Goal: Entertainment & Leisure: Consume media (video, audio)

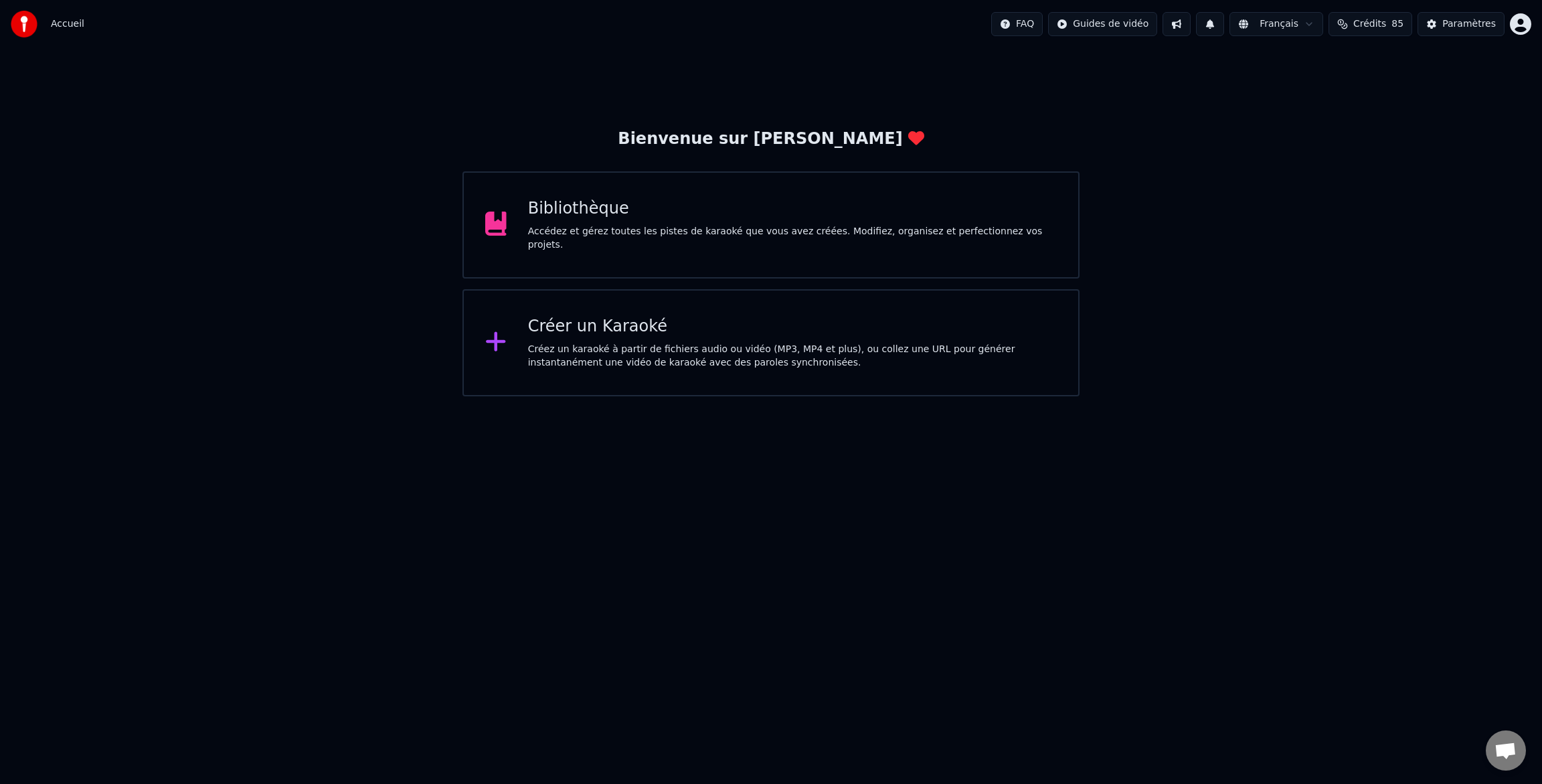
click at [566, 209] on div "Bibliothèque" at bounding box center [792, 209] width 529 height 22
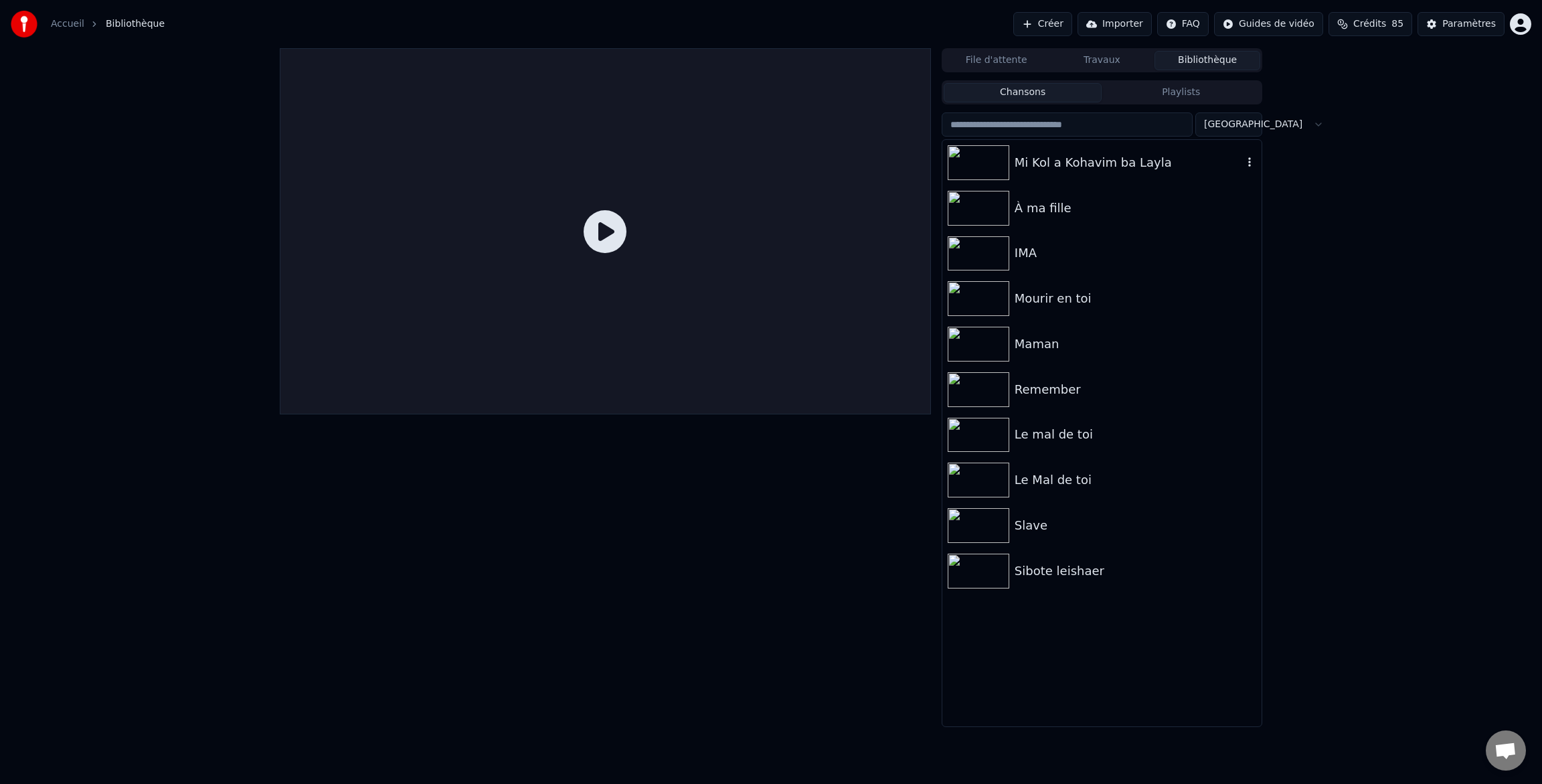
click at [992, 167] on img at bounding box center [979, 162] width 62 height 35
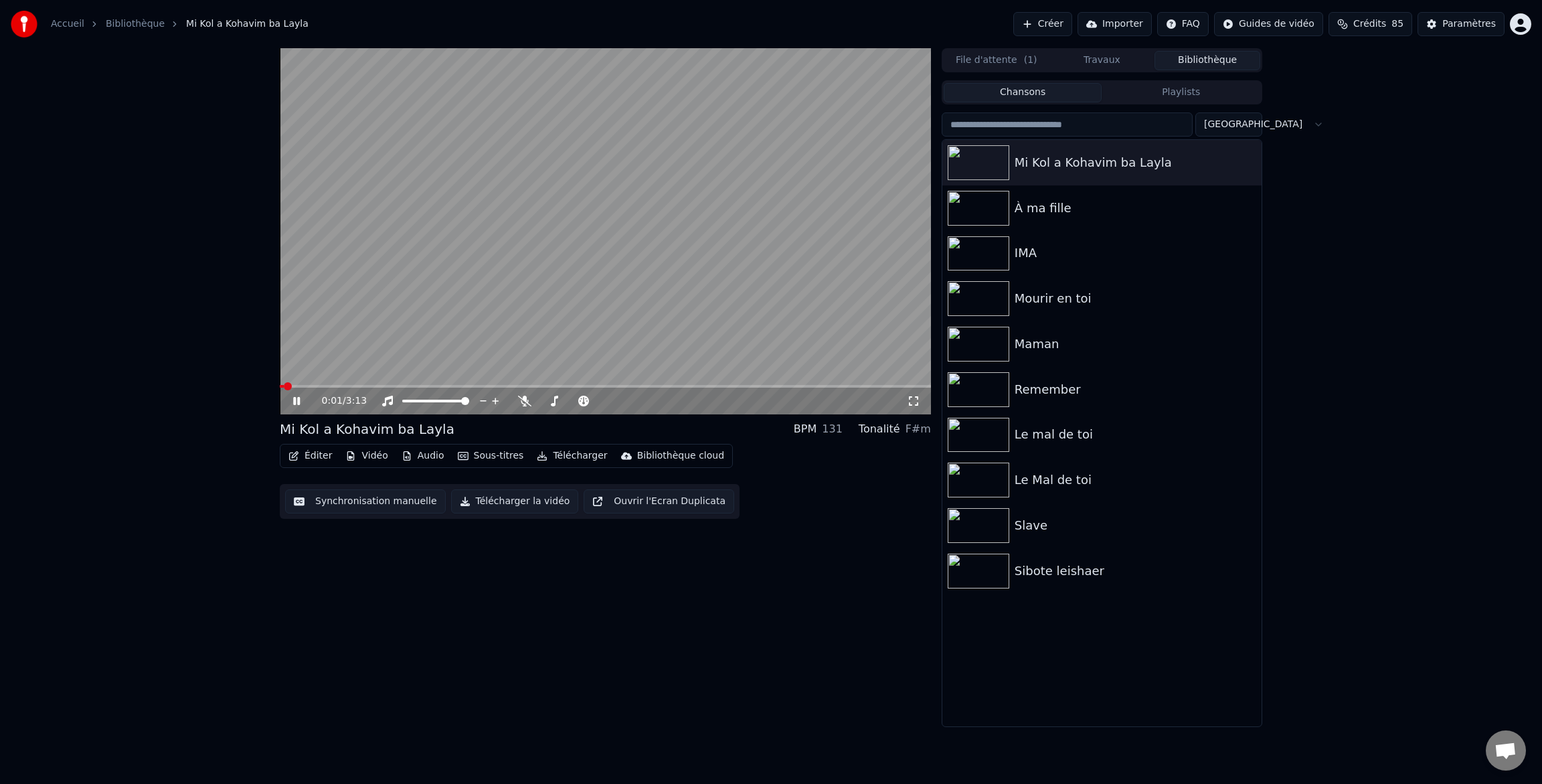
click at [915, 401] on icon at bounding box center [913, 401] width 13 height 11
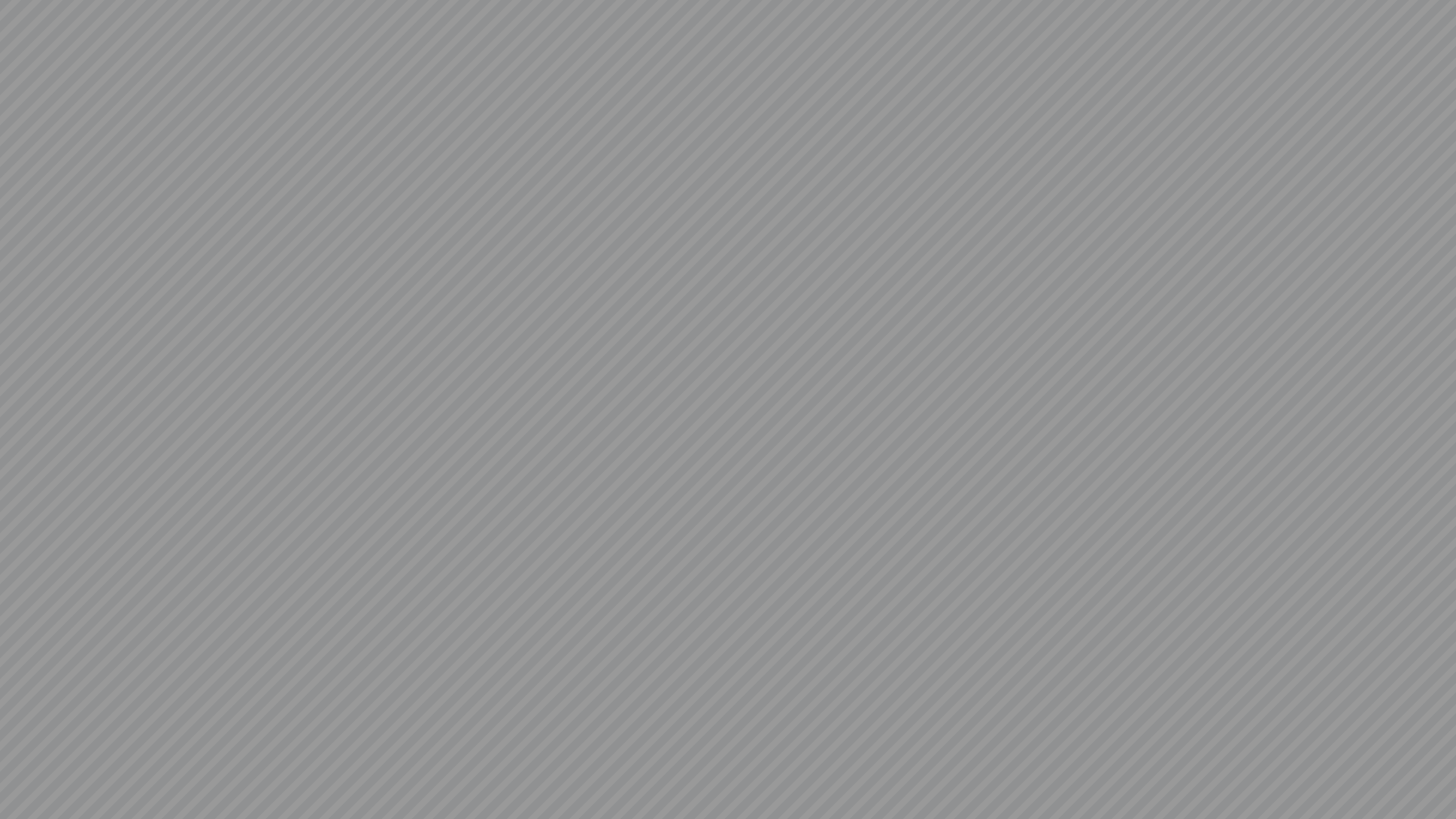
click at [1041, 439] on video at bounding box center [728, 410] width 1456 height 819
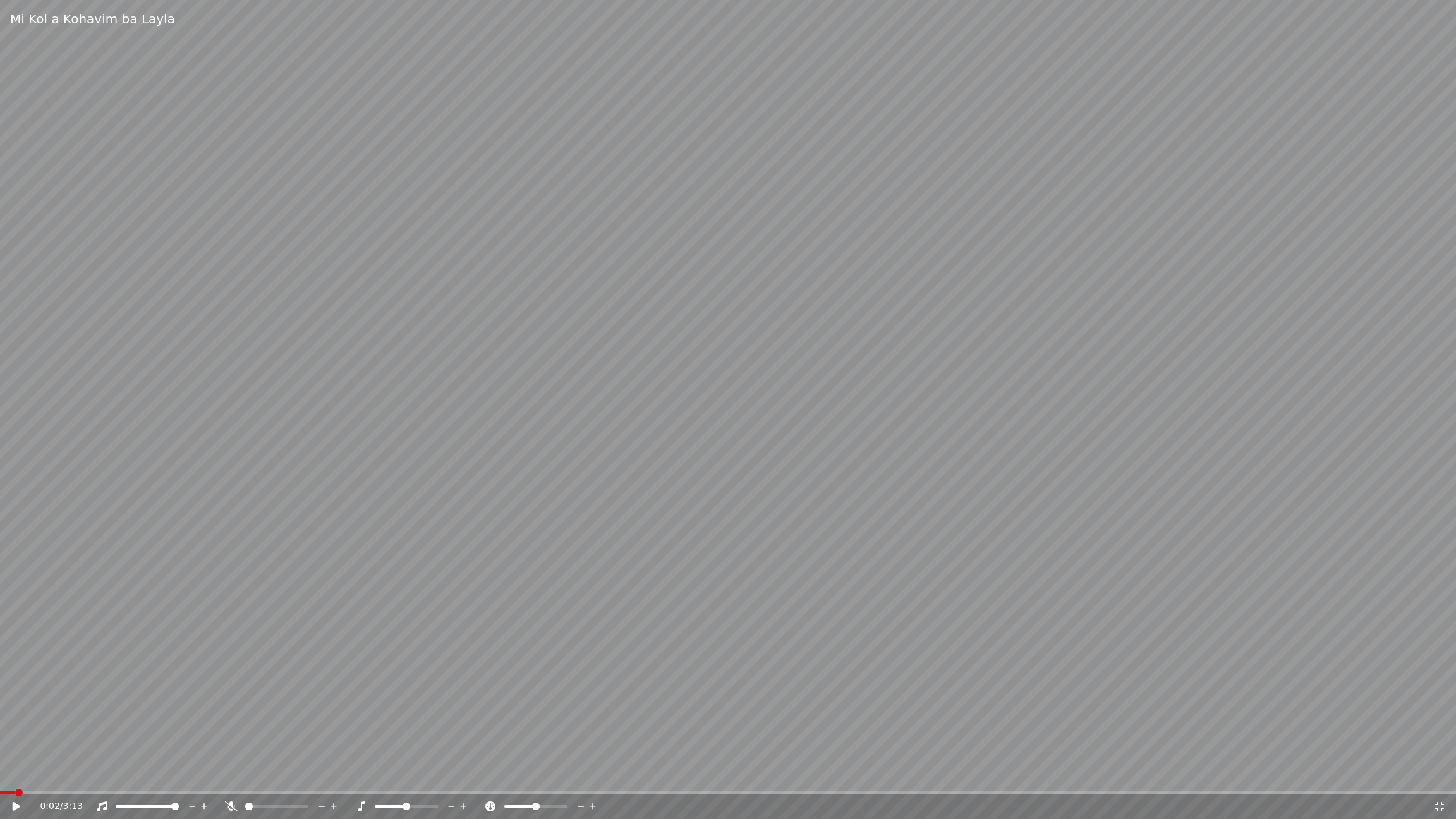
click at [15, 740] on span at bounding box center [19, 793] width 7 height 7
click at [16, 740] on icon at bounding box center [16, 807] width 7 height 9
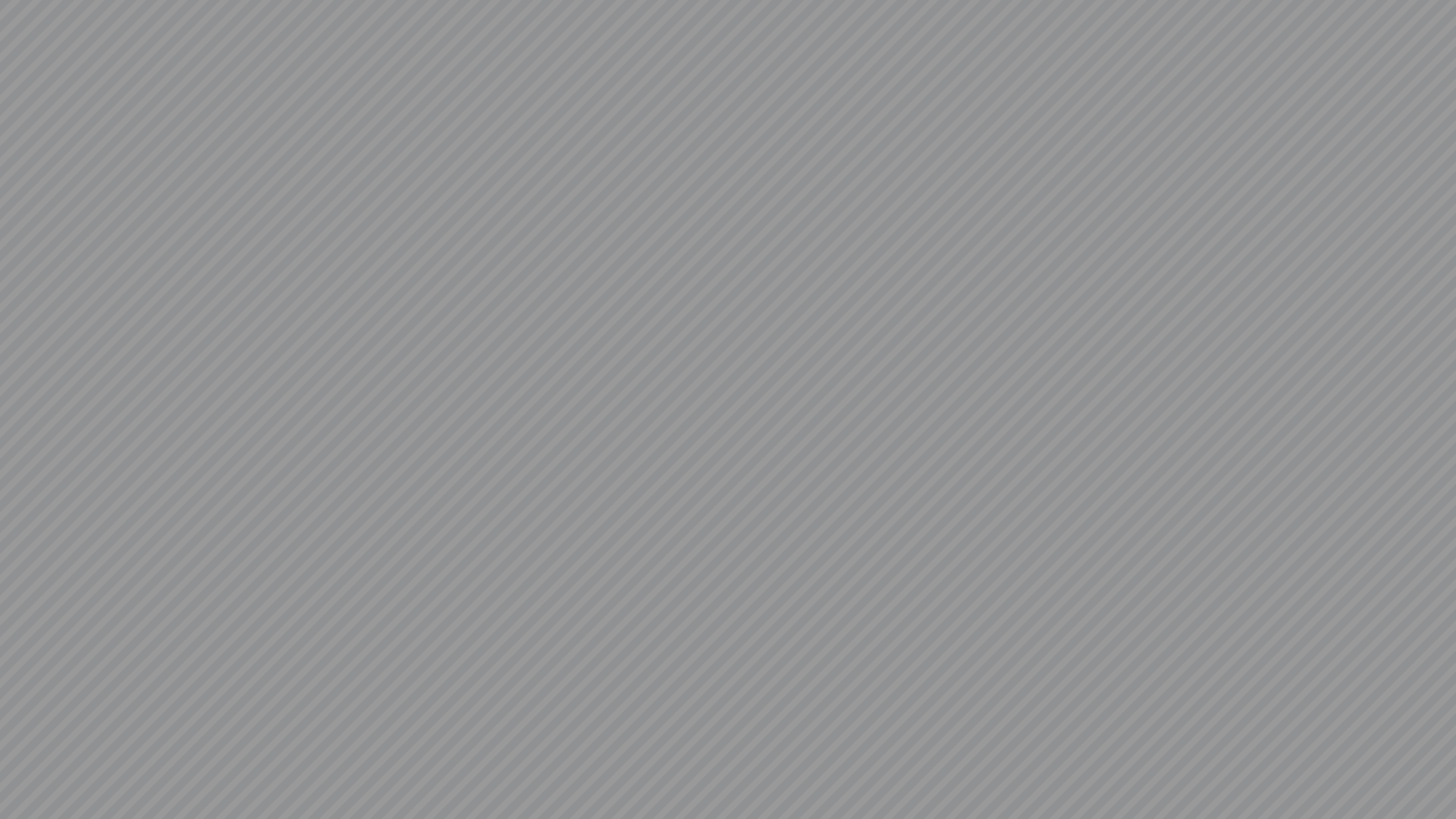
click at [21, 740] on div at bounding box center [728, 410] width 1456 height 819
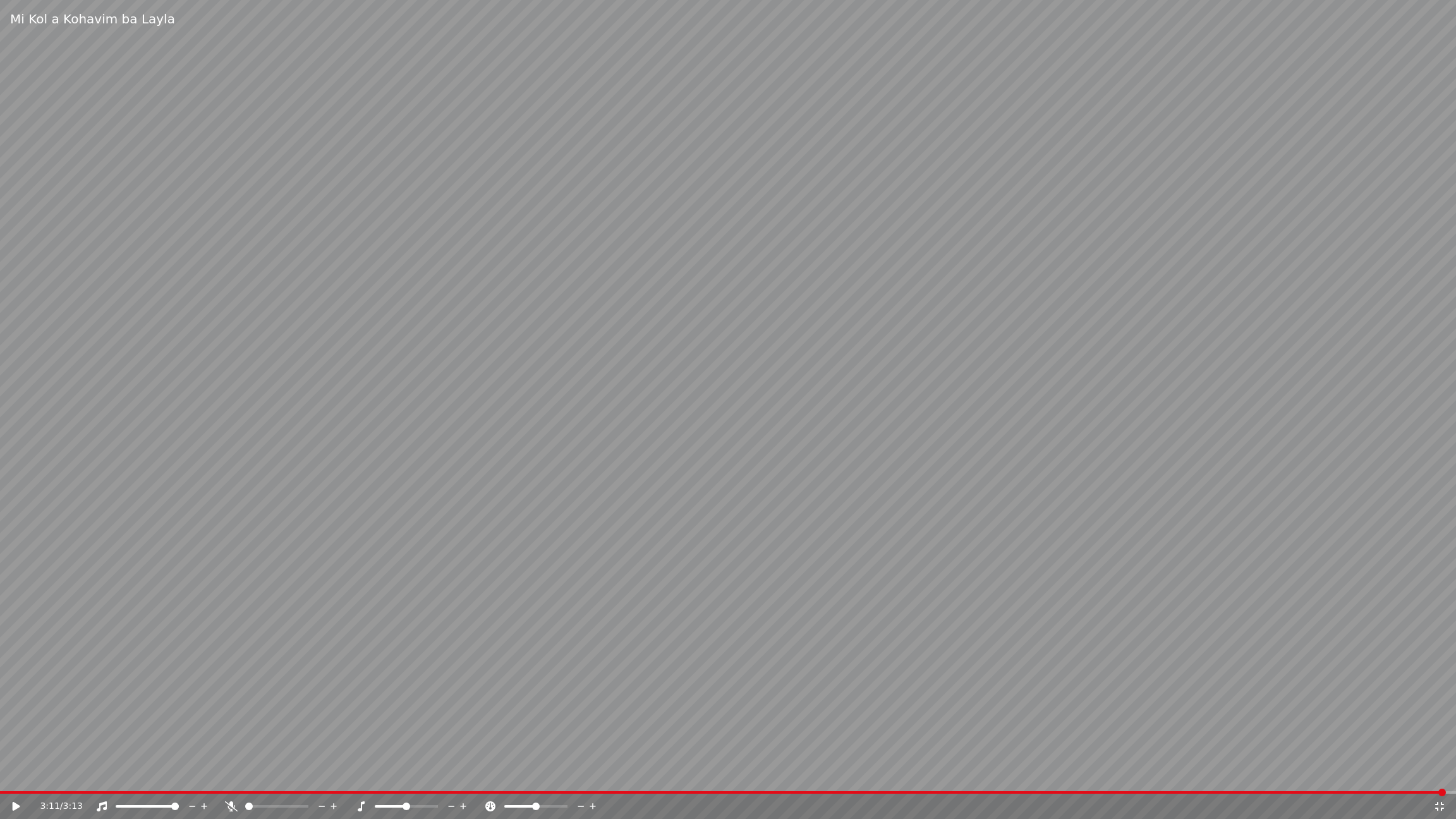
click at [1409, 740] on div "3:11 / 3:13" at bounding box center [737, 806] width 1394 height 12
click at [1351, 737] on video at bounding box center [728, 410] width 1456 height 819
click at [1405, 737] on video at bounding box center [728, 410] width 1456 height 819
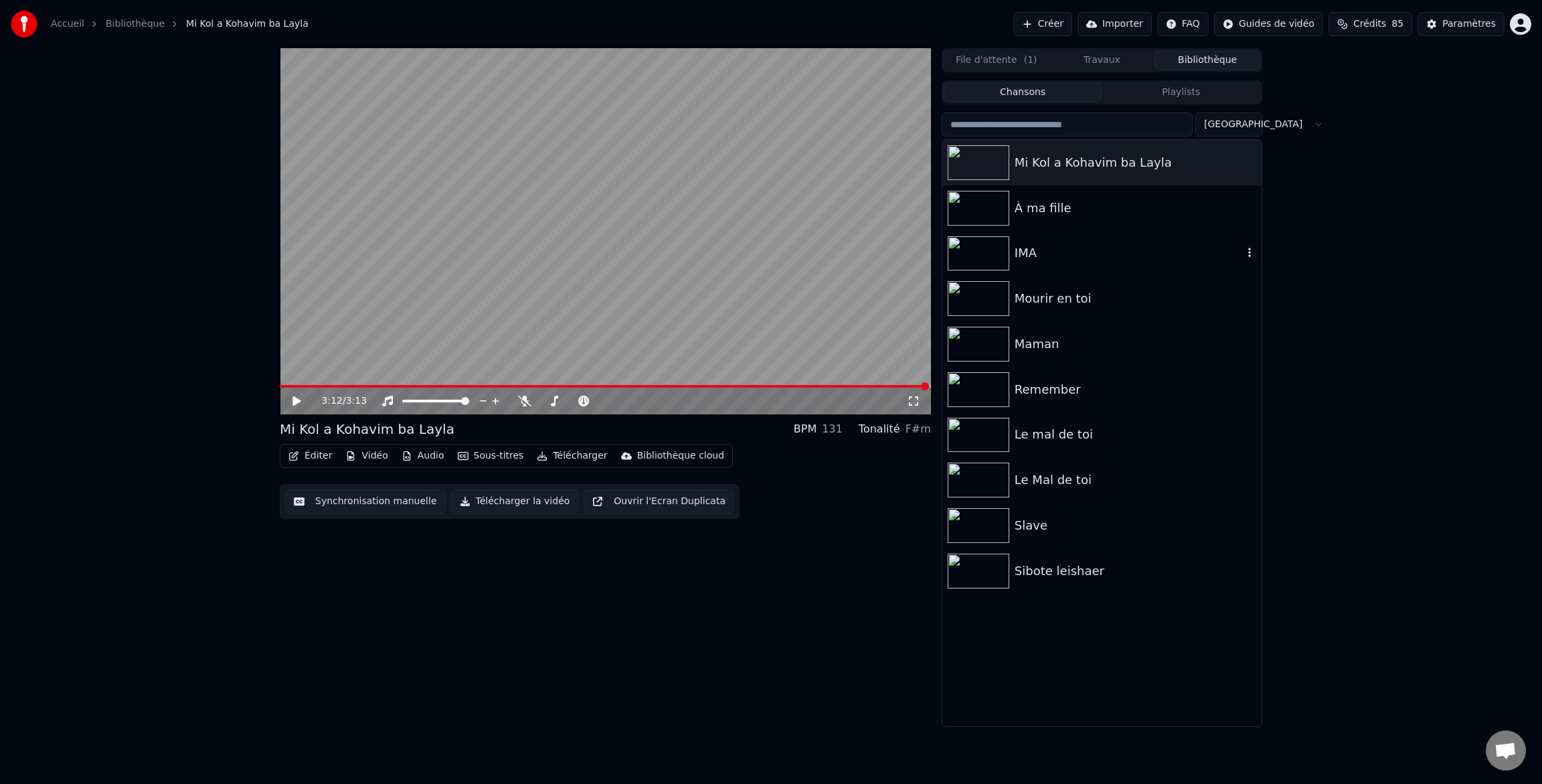
click at [999, 252] on img at bounding box center [979, 253] width 62 height 35
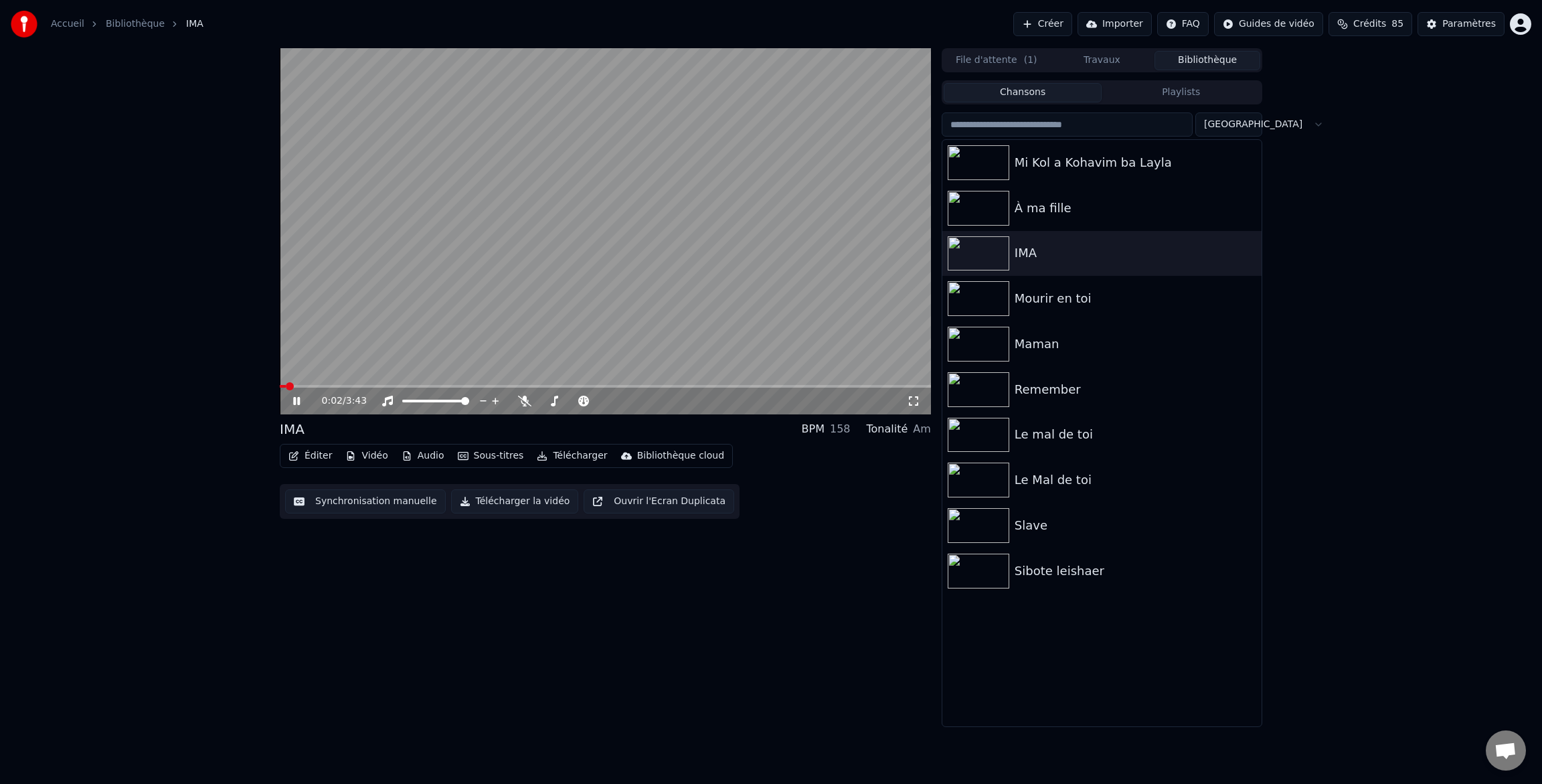
click at [915, 404] on icon at bounding box center [914, 400] width 9 height 9
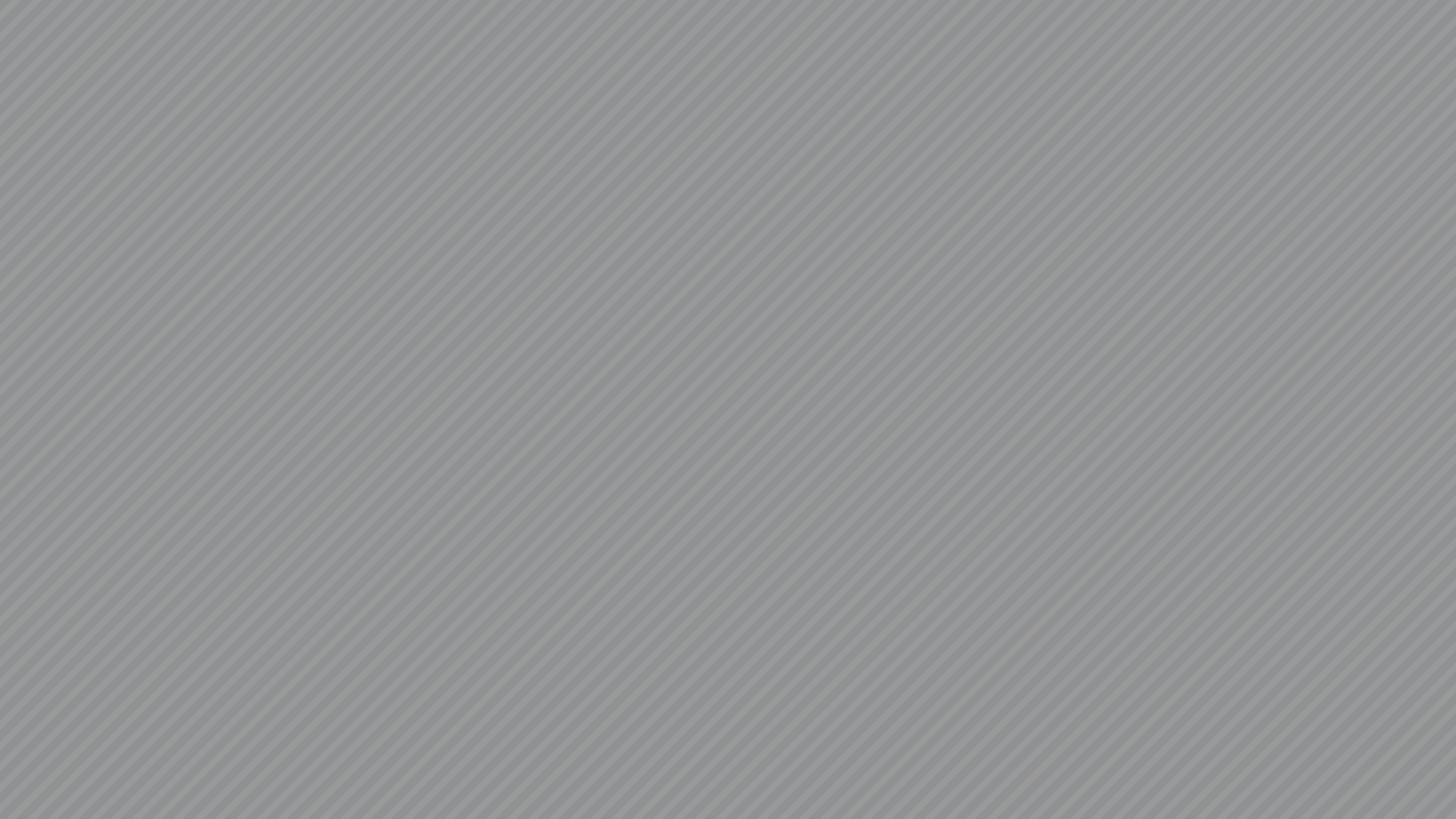
click at [1213, 465] on video at bounding box center [728, 410] width 1456 height 819
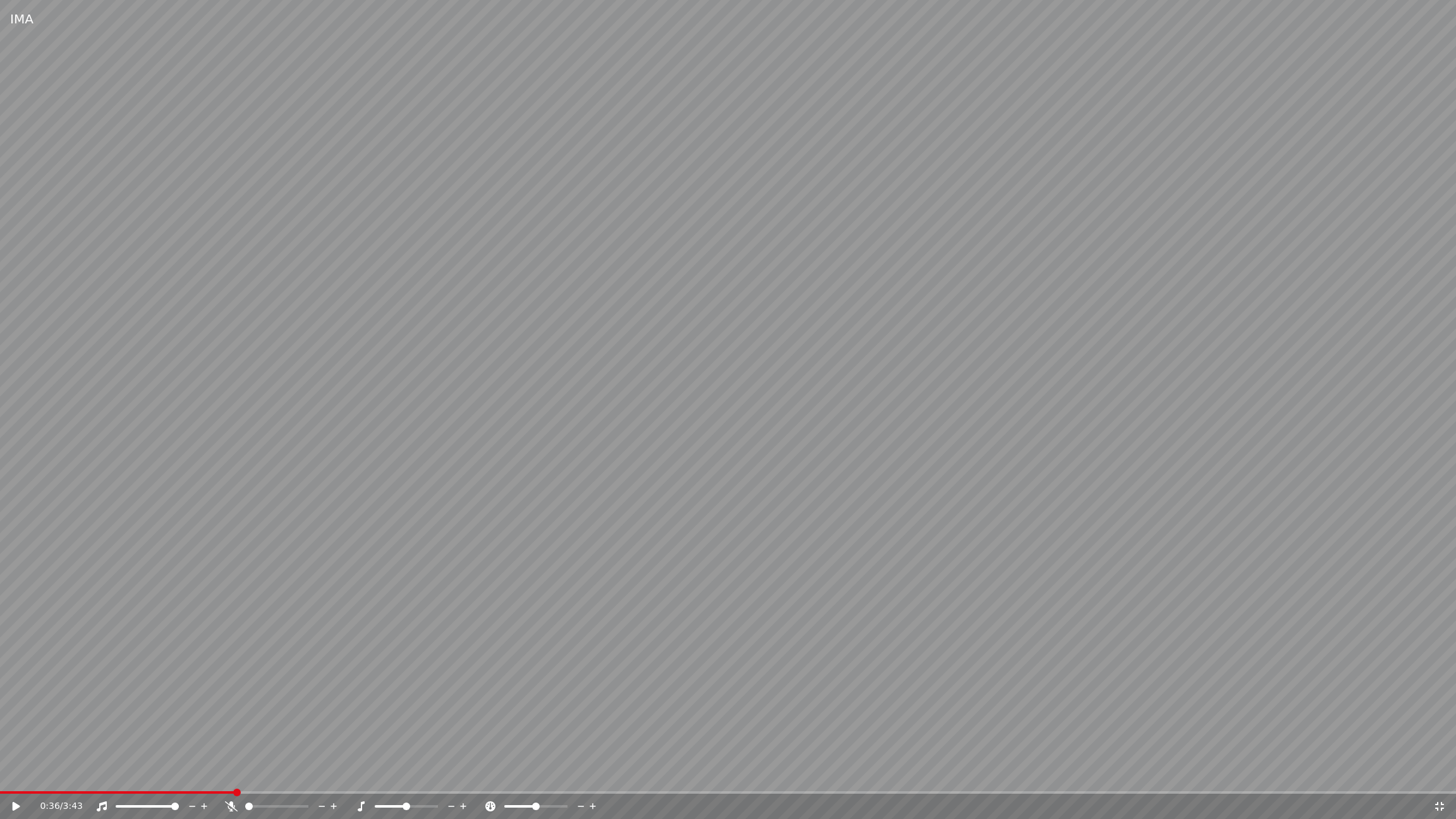
click at [233, 740] on span at bounding box center [237, 793] width 7 height 7
click at [1390, 740] on div "0:00 / 3:43" at bounding box center [728, 806] width 1456 height 26
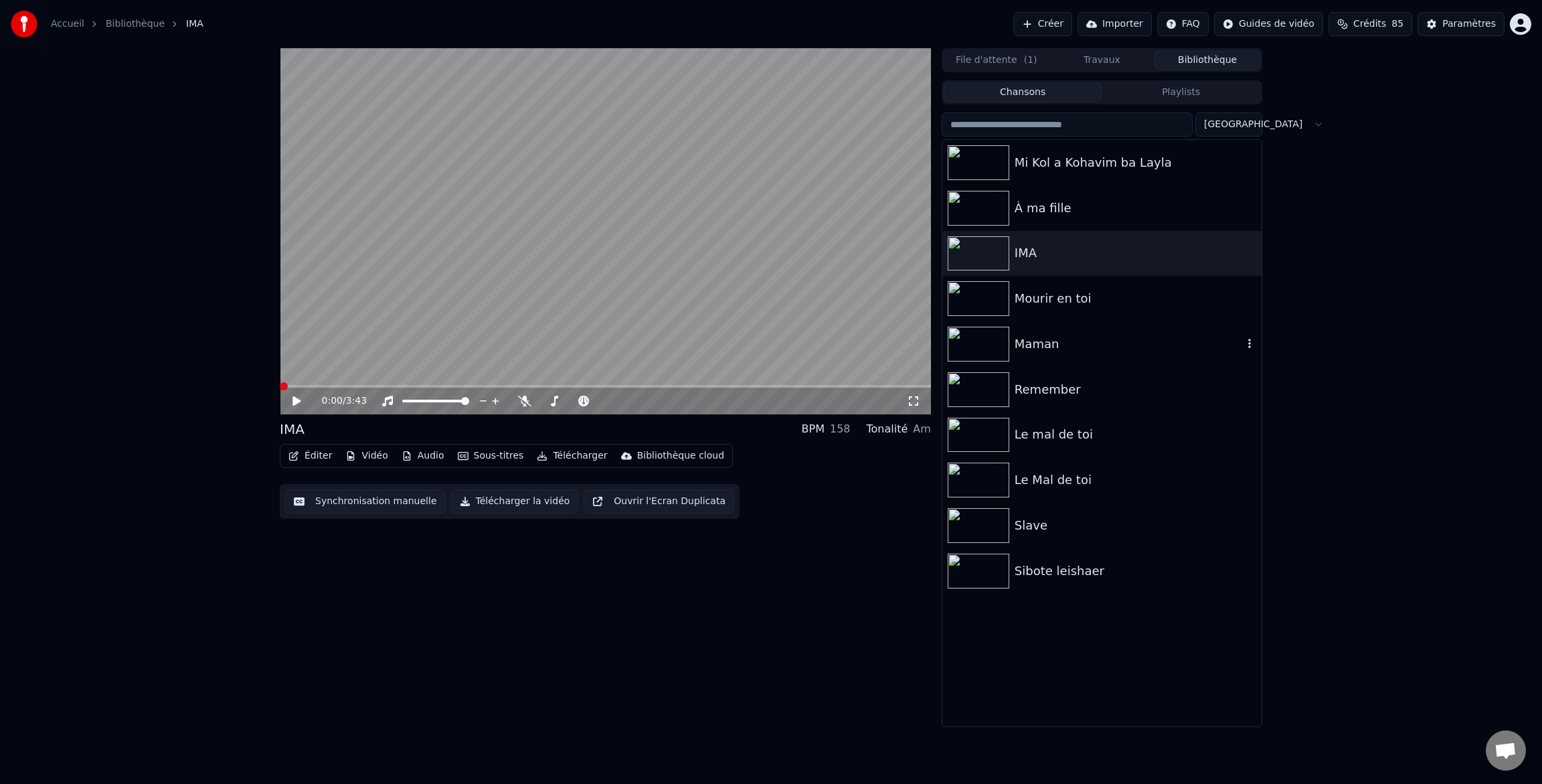
click at [976, 341] on img at bounding box center [979, 343] width 62 height 35
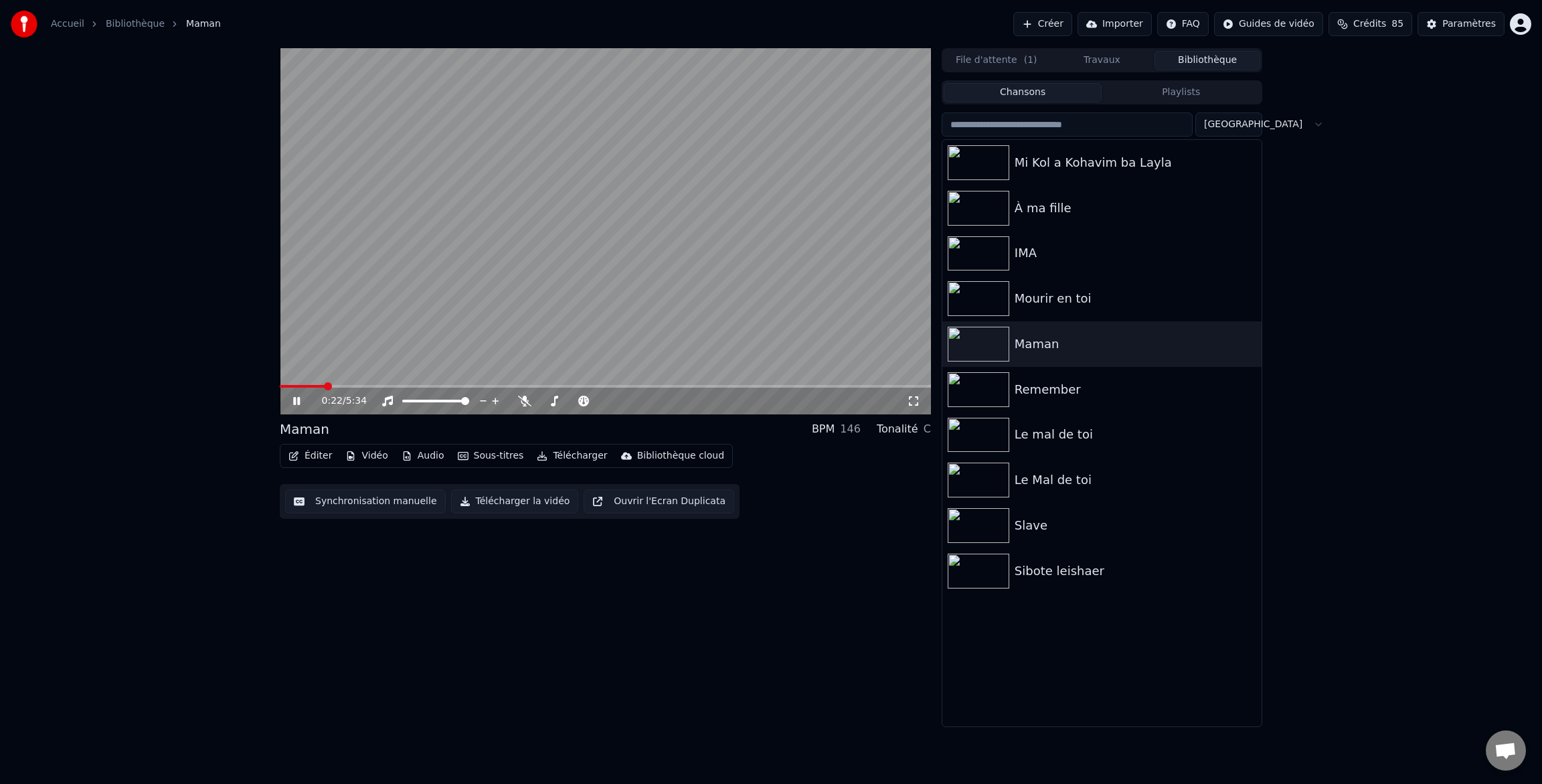
click at [296, 401] on icon at bounding box center [306, 401] width 32 height 11
click at [983, 567] on img at bounding box center [979, 570] width 62 height 35
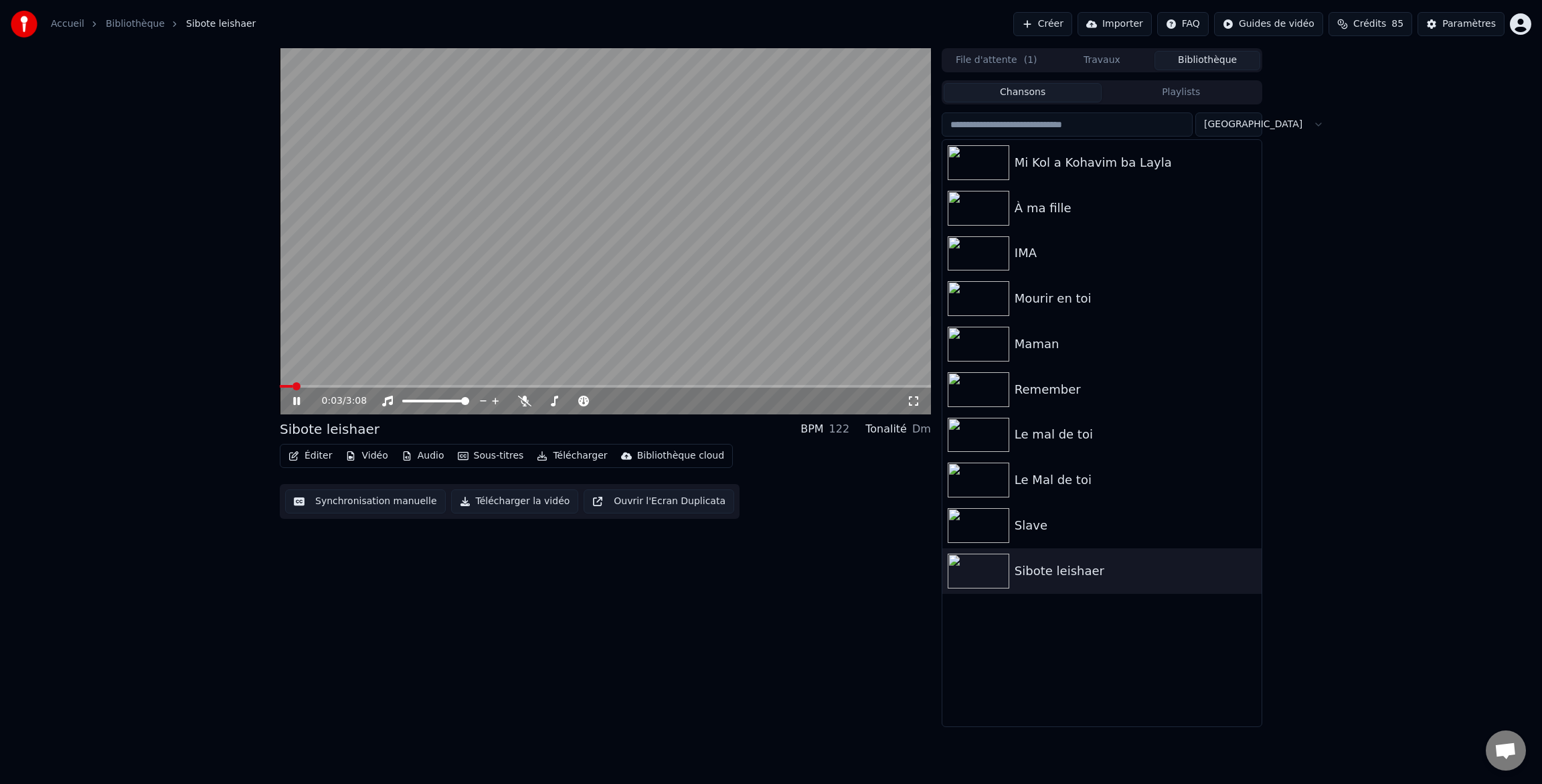
click at [914, 401] on icon at bounding box center [913, 401] width 13 height 11
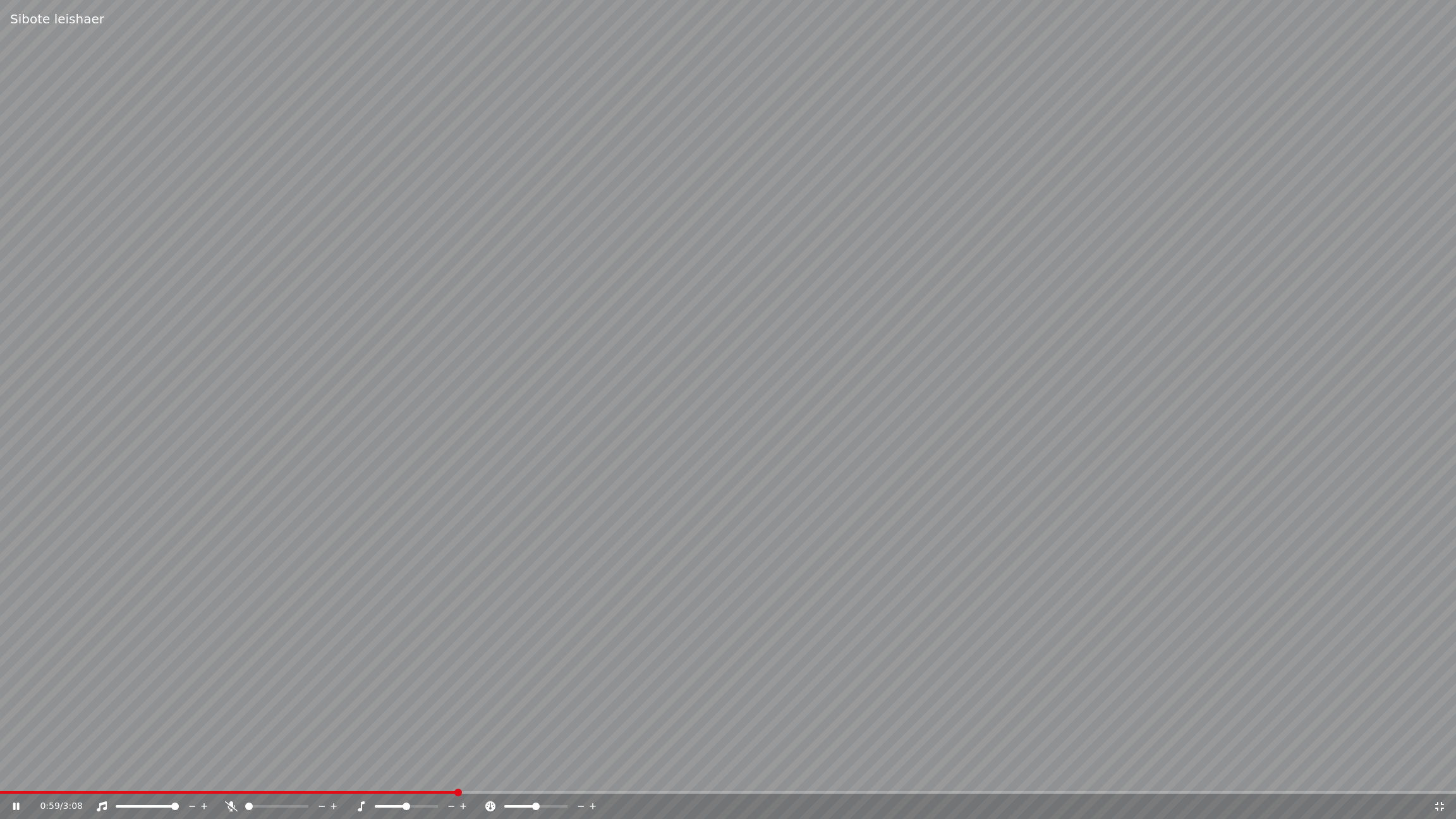
click at [1351, 471] on video at bounding box center [728, 410] width 1456 height 819
drag, startPoint x: 1455, startPoint y: 668, endPoint x: 1456, endPoint y: 684, distance: 16.0
click at [1456, 673] on video at bounding box center [728, 410] width 1456 height 819
click at [1440, 740] on icon at bounding box center [1439, 807] width 12 height 10
